Goal: Navigation & Orientation: Find specific page/section

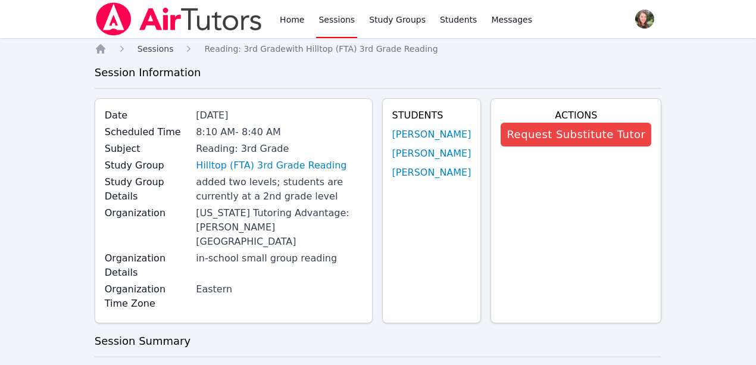
click at [149, 49] on span "Sessions" at bounding box center [155, 49] width 36 height 10
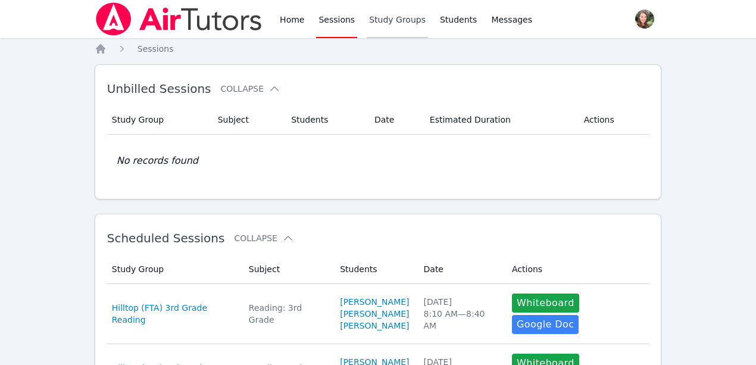
click at [401, 14] on link "Study Groups" at bounding box center [397, 19] width 61 height 38
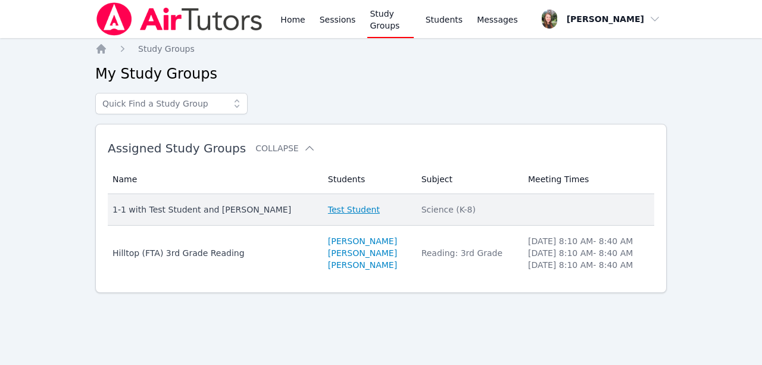
click at [333, 206] on link "Test Student" at bounding box center [354, 210] width 52 height 12
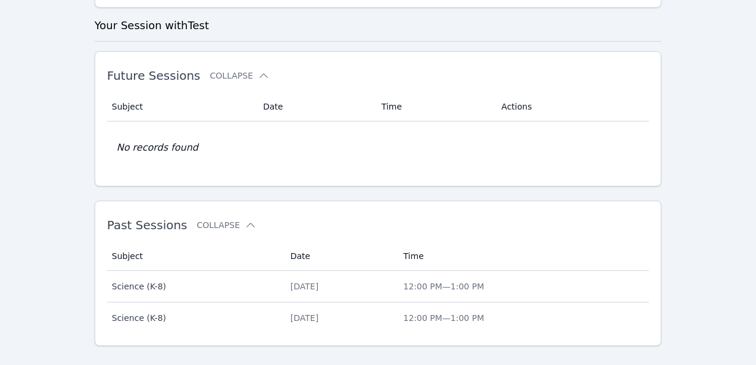
scroll to position [340, 0]
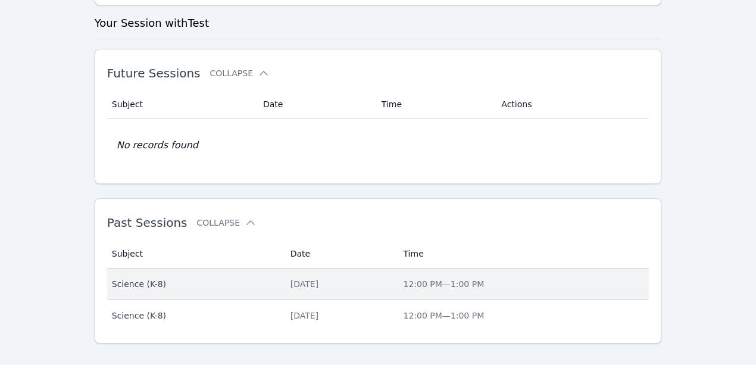
click at [456, 279] on span "12:00 PM — 1:00 PM" at bounding box center [443, 284] width 81 height 10
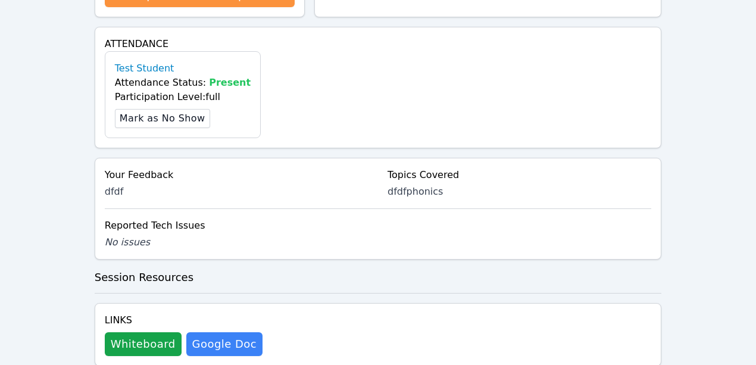
scroll to position [396, 0]
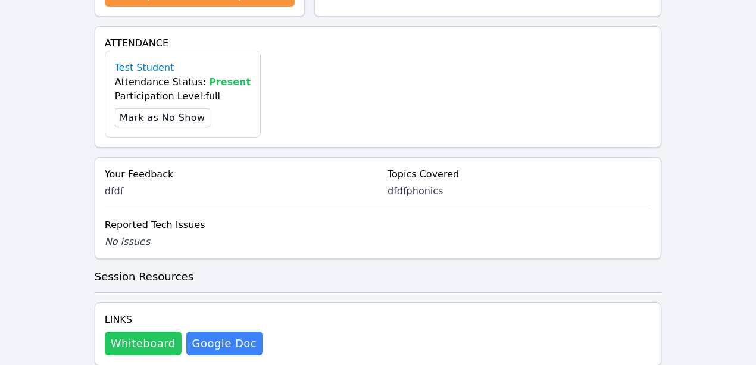
click at [151, 331] on button "Whiteboard" at bounding box center [143, 343] width 77 height 24
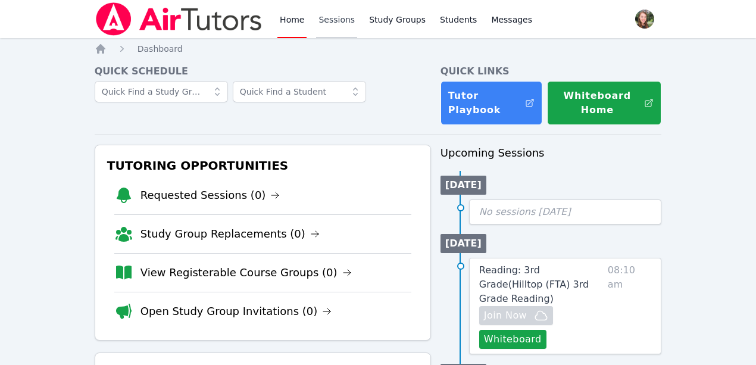
click at [330, 21] on link "Sessions" at bounding box center [336, 19] width 41 height 38
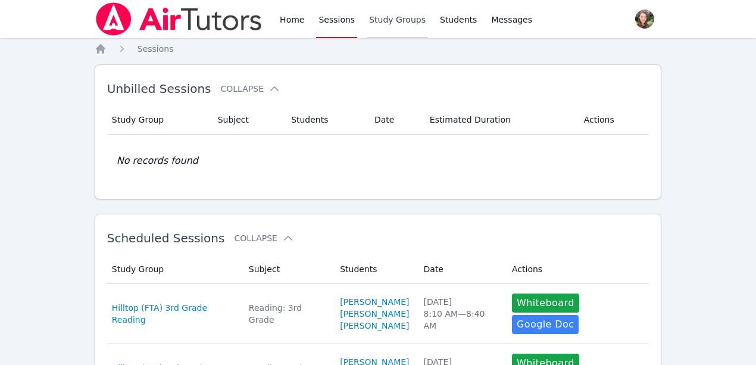
click at [395, 20] on link "Study Groups" at bounding box center [397, 19] width 61 height 38
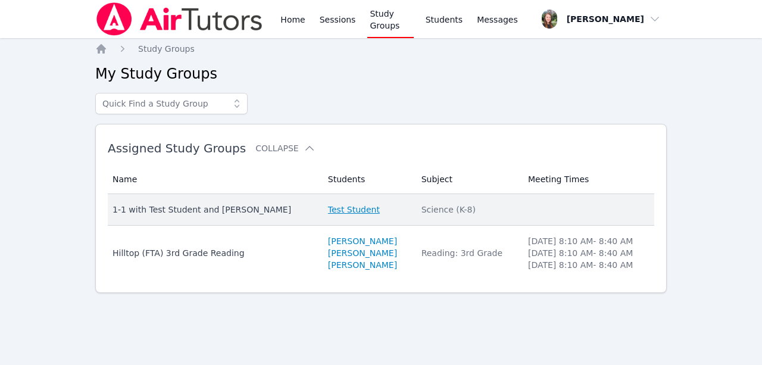
click at [328, 212] on link "Test Student" at bounding box center [354, 210] width 52 height 12
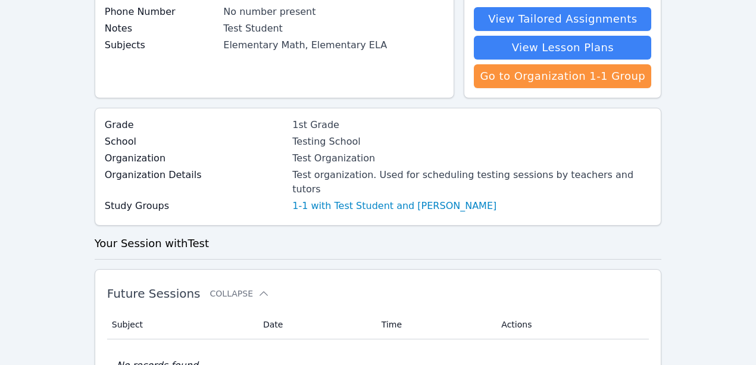
scroll to position [238, 0]
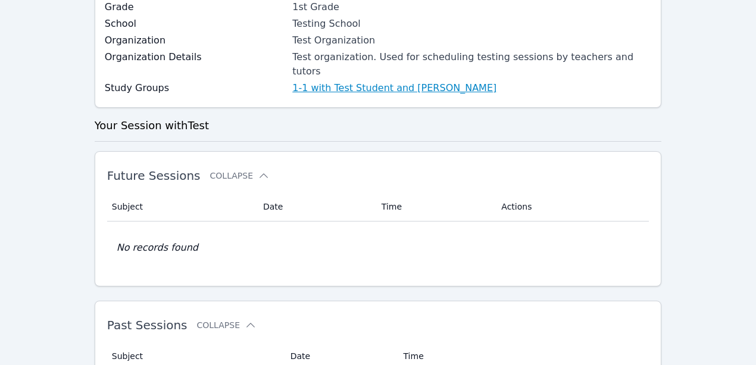
click at [307, 81] on link "1-1 with Test Student and Heather Parham" at bounding box center [394, 88] width 204 height 14
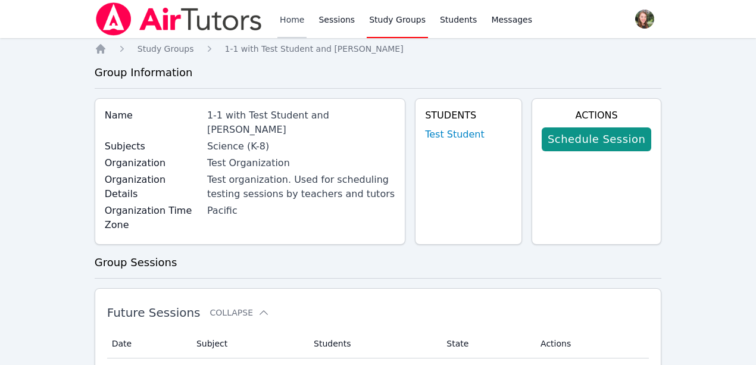
click at [297, 18] on link "Home" at bounding box center [291, 19] width 29 height 38
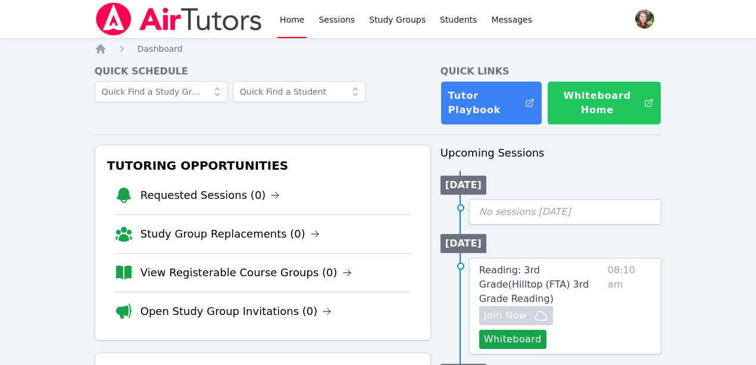
click at [618, 96] on button "Whiteboard Home" at bounding box center [604, 103] width 114 height 44
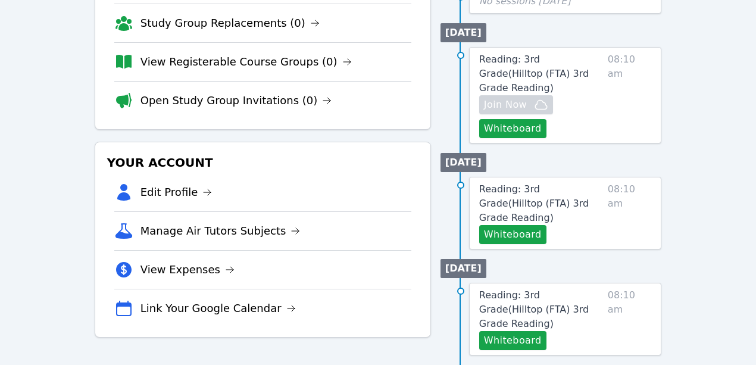
scroll to position [238, 0]
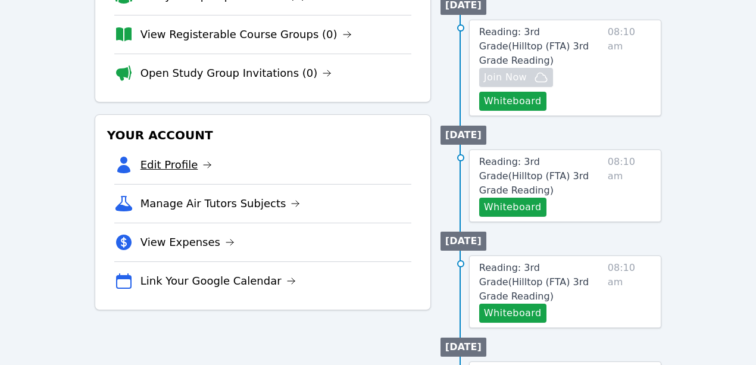
click at [176, 165] on link "Edit Profile" at bounding box center [176, 164] width 72 height 17
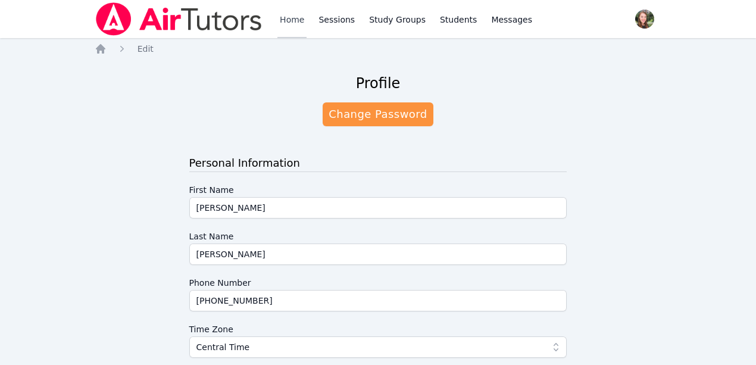
click at [296, 21] on link "Home" at bounding box center [291, 19] width 29 height 38
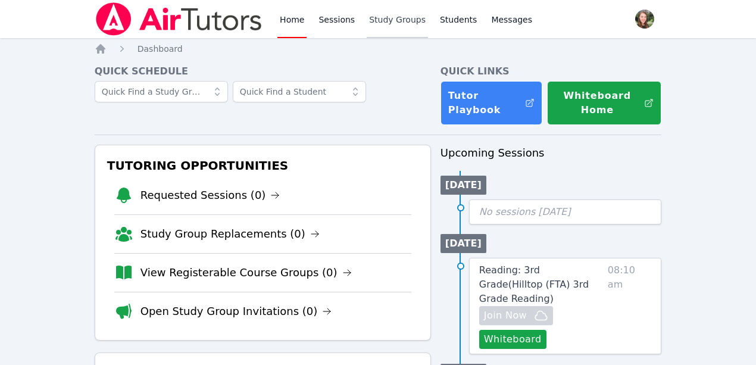
click at [394, 5] on link "Study Groups" at bounding box center [397, 19] width 61 height 38
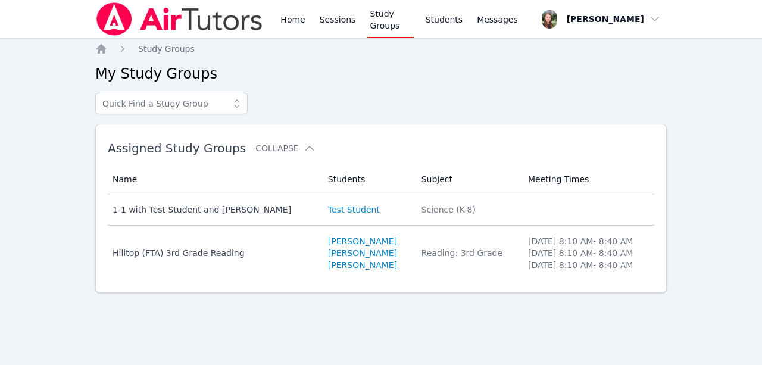
click at [385, 19] on link "Study Groups" at bounding box center [390, 19] width 46 height 38
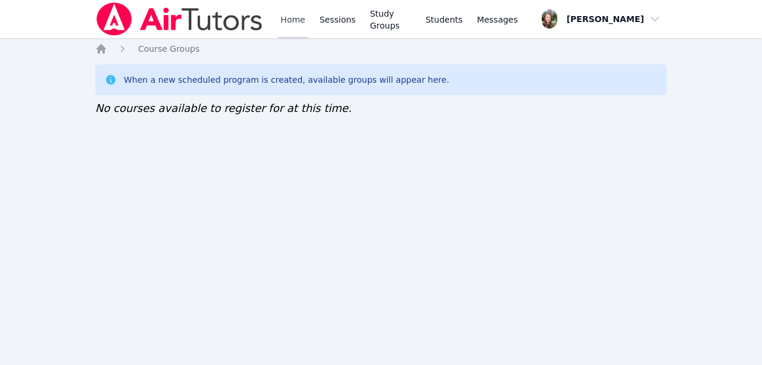
click at [287, 20] on link "Home" at bounding box center [292, 19] width 29 height 38
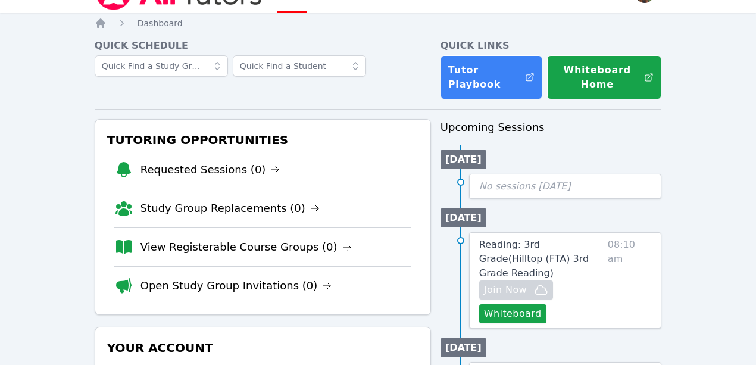
scroll to position [39, 0]
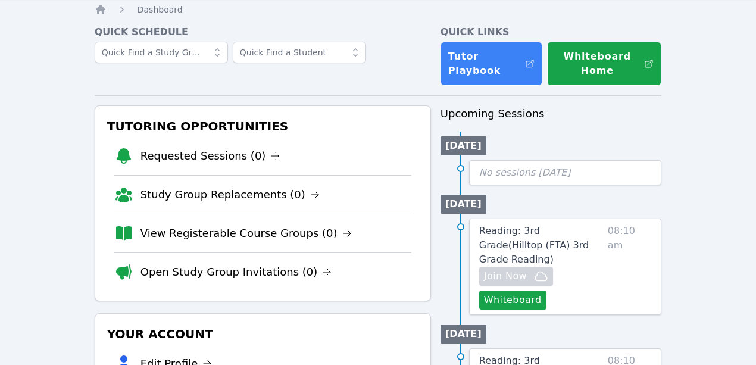
click at [295, 225] on link "View Registerable Course Groups (0)" at bounding box center [245, 233] width 211 height 17
